Goal: Task Accomplishment & Management: Use online tool/utility

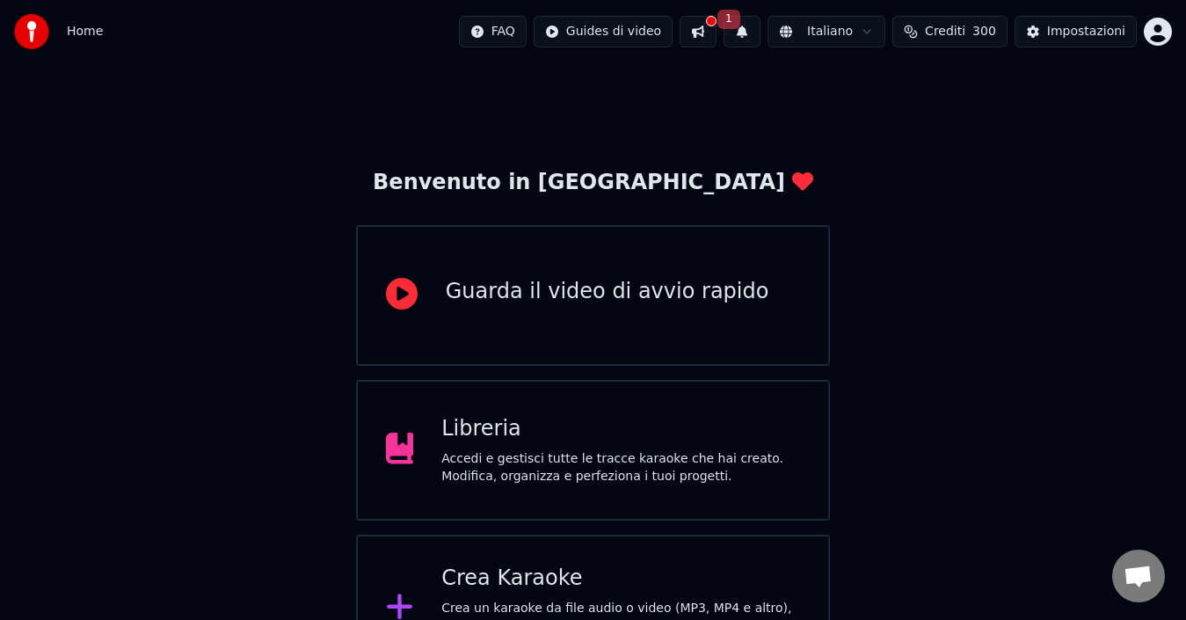
click at [761, 30] on button "1" at bounding box center [742, 32] width 37 height 32
click at [875, 88] on button "Aggiorna" at bounding box center [879, 87] width 85 height 32
click at [529, 584] on div "Crea Karaoke" at bounding box center [620, 579] width 359 height 28
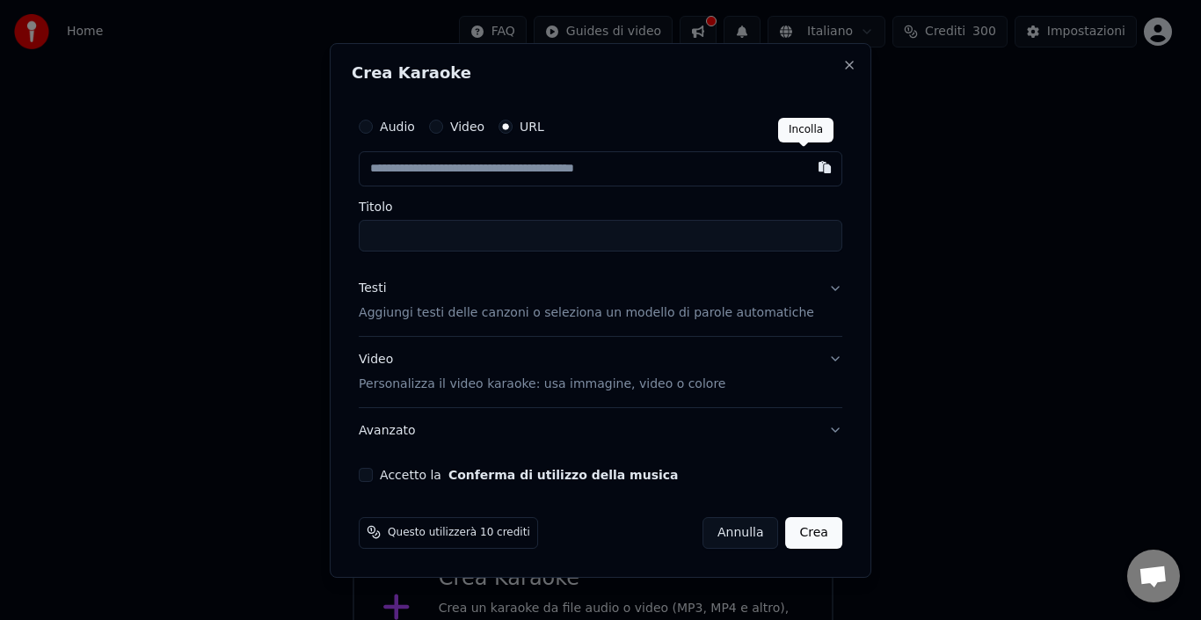
click at [807, 171] on button "button" at bounding box center [824, 167] width 35 height 32
type input "**********"
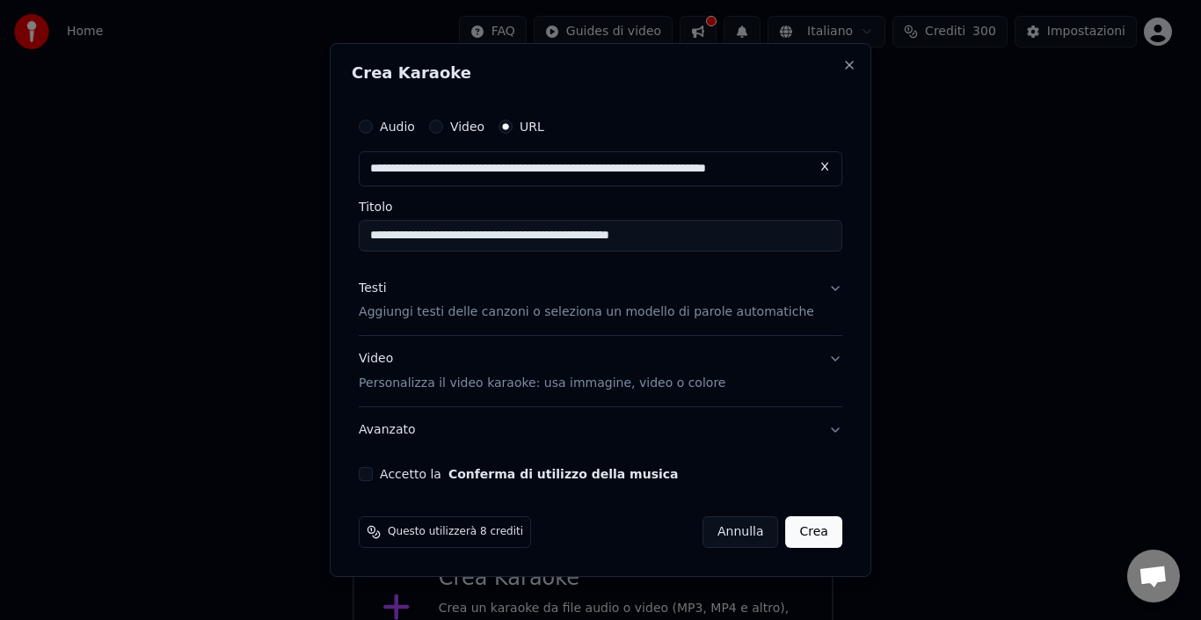
type input "**********"
click at [431, 470] on label "Accetto la Conferma di utilizzo della musica" at bounding box center [529, 474] width 298 height 12
click at [373, 470] on button "Accetto la Conferma di utilizzo della musica" at bounding box center [366, 474] width 14 height 14
click at [786, 528] on button "Crea" at bounding box center [814, 532] width 56 height 32
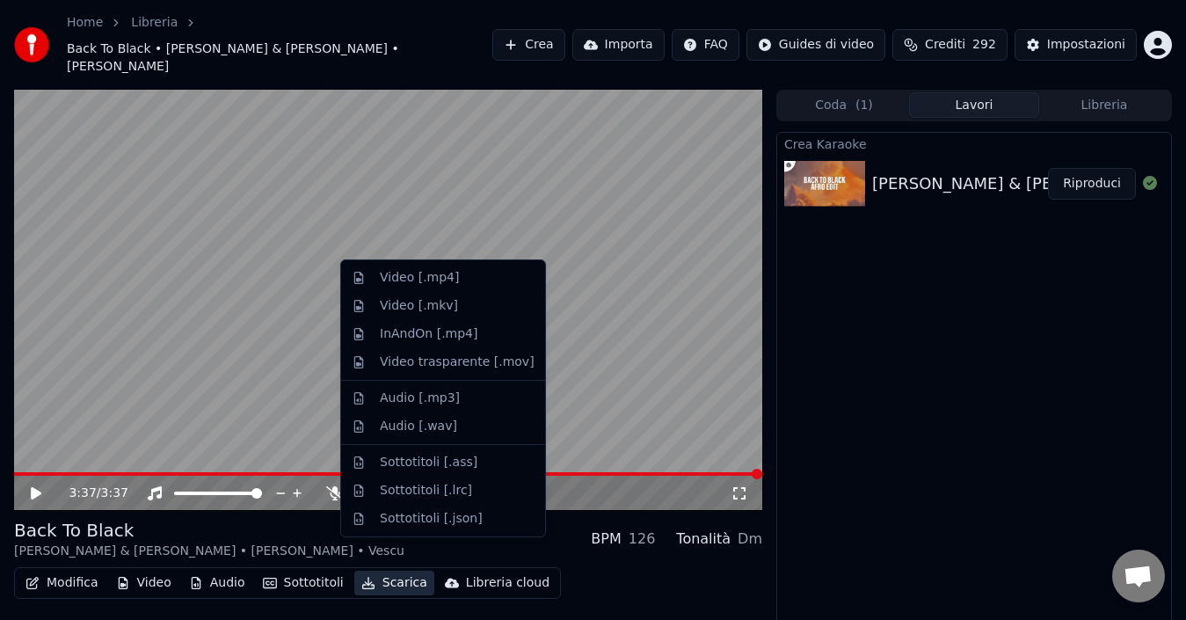
click at [403, 571] on button "Scarica" at bounding box center [394, 583] width 80 height 25
click at [419, 280] on div "Video [.mp4]" at bounding box center [419, 278] width 79 height 18
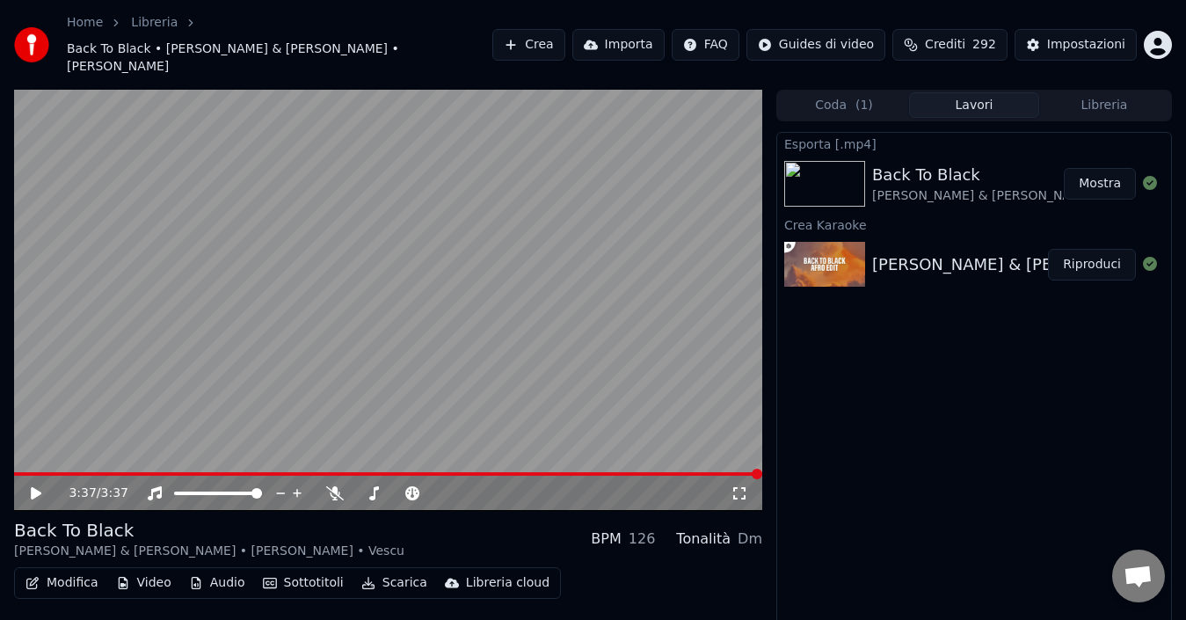
click at [1093, 168] on button "Mostra" at bounding box center [1100, 184] width 72 height 32
click at [85, 31] on link "Home" at bounding box center [85, 23] width 36 height 18
